Goal: Information Seeking & Learning: Learn about a topic

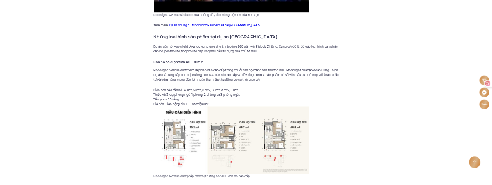
scroll to position [2399, 0]
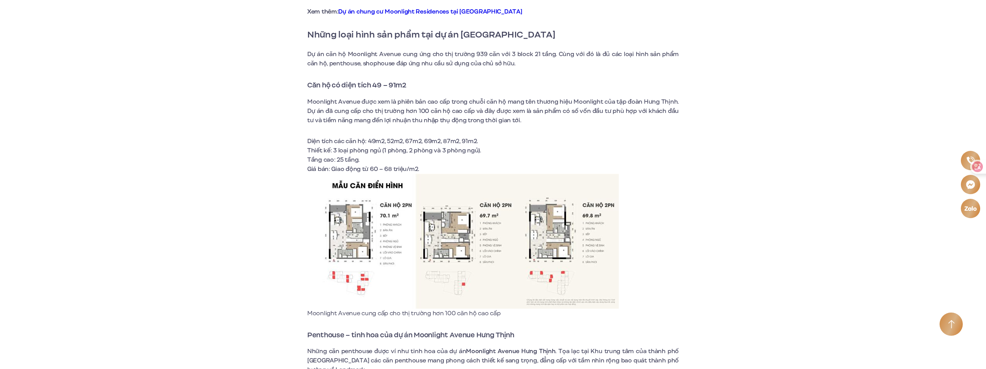
click at [365, 250] on img at bounding box center [464, 241] width 310 height 135
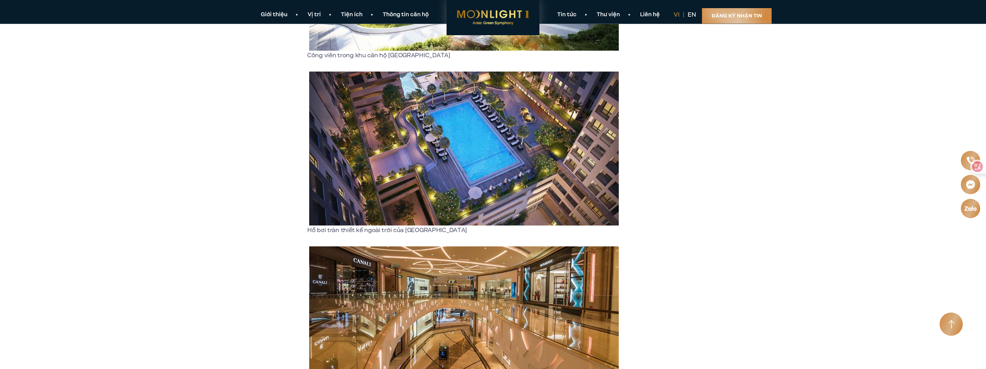
scroll to position [1528, 0]
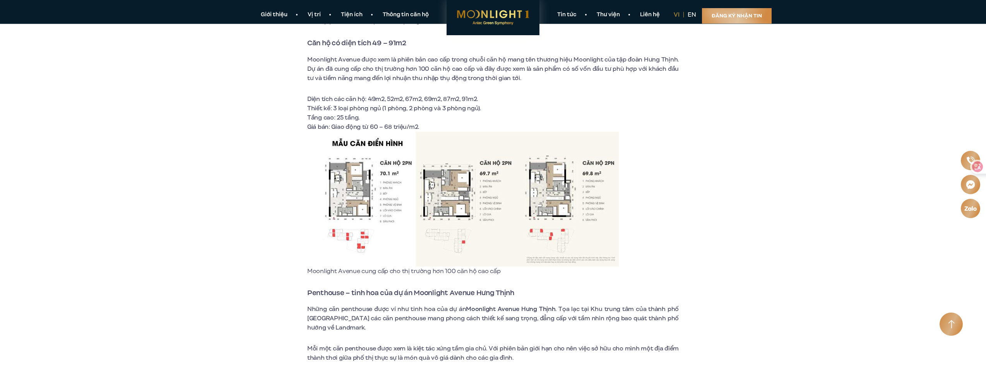
scroll to position [2322, 0]
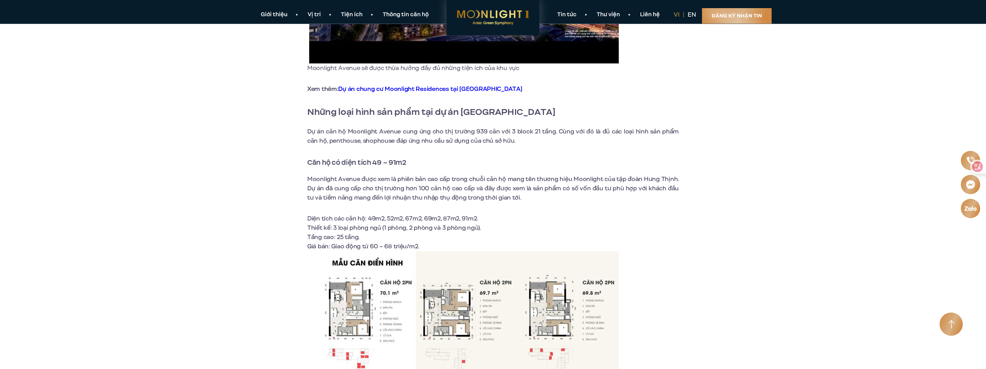
click at [365, 284] on img at bounding box center [464, 318] width 310 height 135
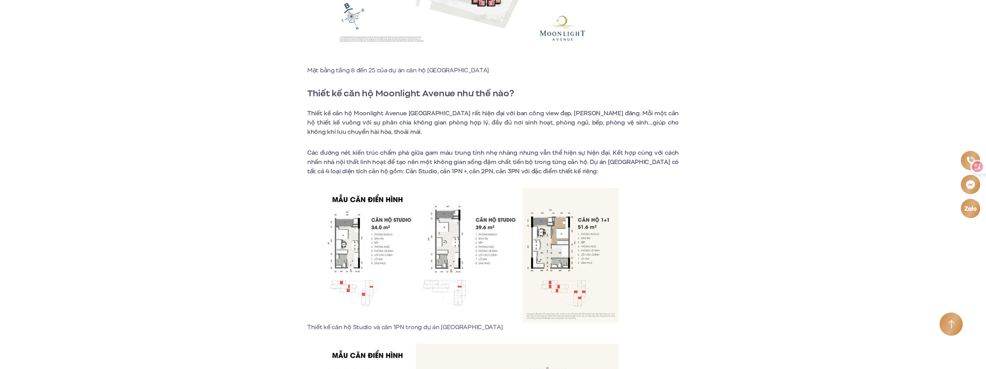
scroll to position [4721, 0]
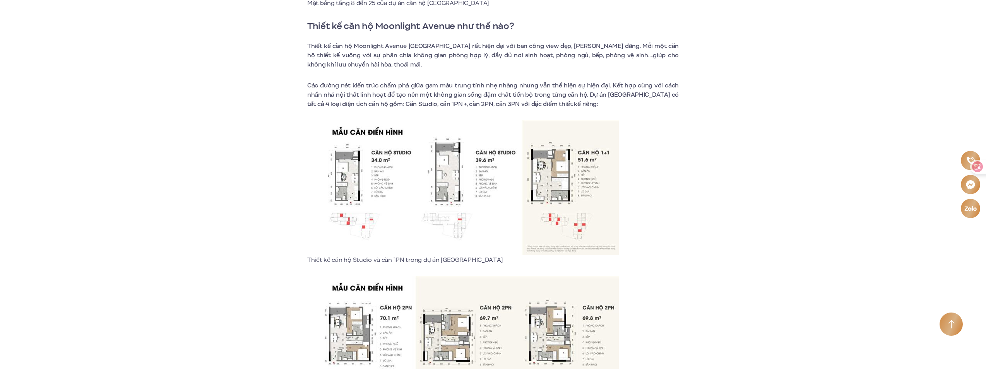
click at [380, 180] on img at bounding box center [464, 187] width 310 height 135
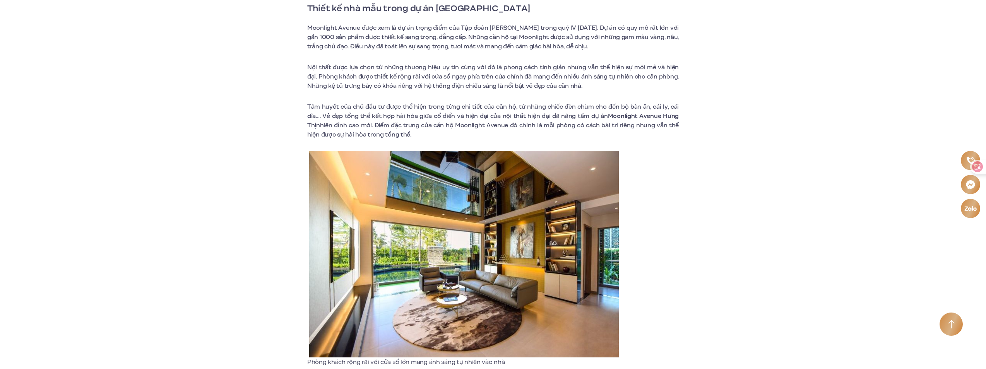
scroll to position [5650, 0]
